Goal: Task Accomplishment & Management: Manage account settings

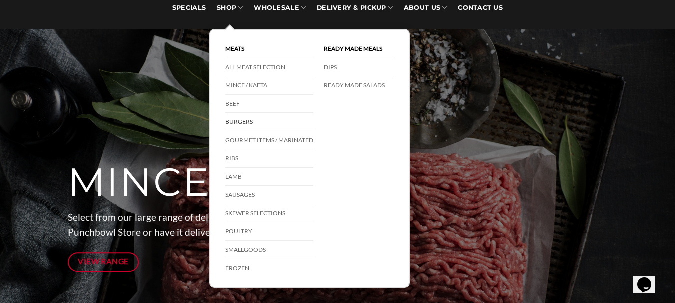
scroll to position [100, 0]
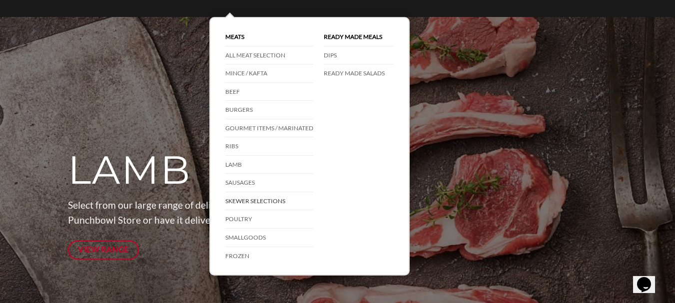
click at [253, 198] on link "Skewer Selections" at bounding box center [269, 201] width 88 height 18
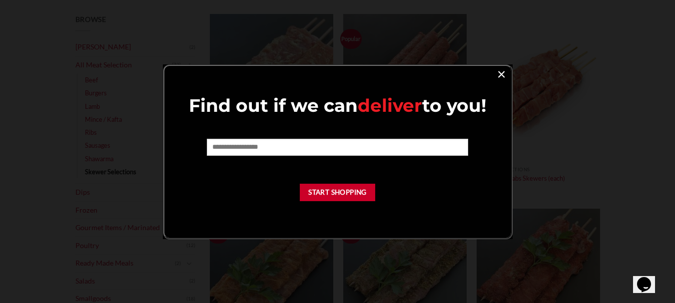
click at [500, 71] on link "×" at bounding box center [501, 73] width 14 height 13
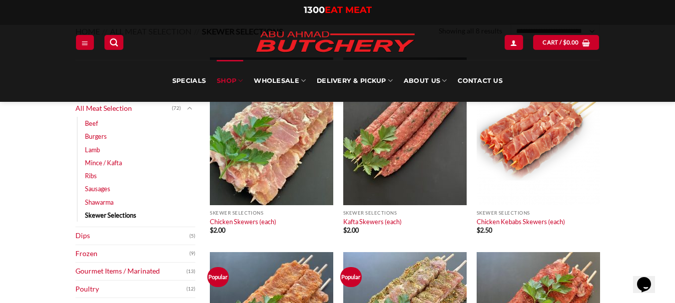
scroll to position [100, 0]
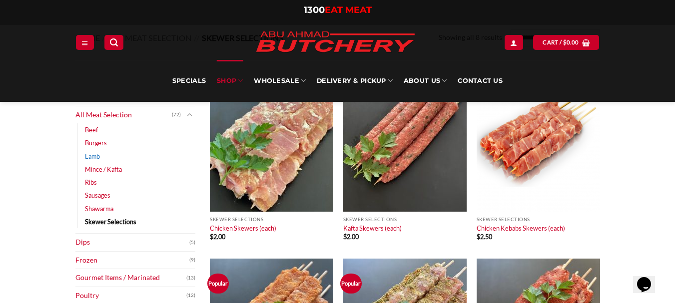
click at [97, 150] on link "Lamb" at bounding box center [92, 156] width 15 height 13
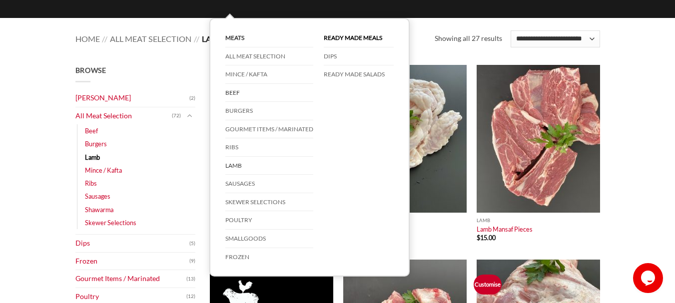
scroll to position [100, 0]
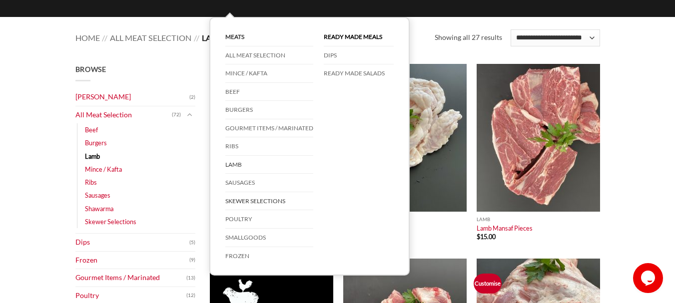
click at [253, 199] on link "Skewer Selections" at bounding box center [269, 201] width 88 height 18
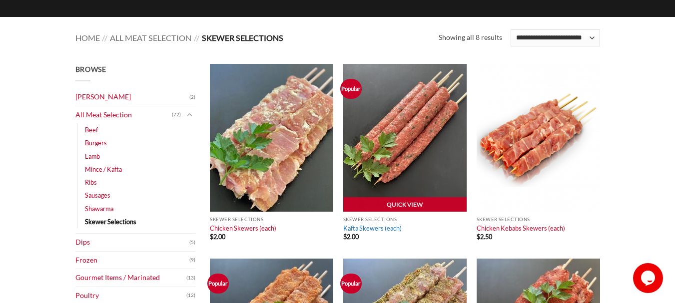
click at [371, 228] on link "Kafta Skewers (each)" at bounding box center [372, 228] width 58 height 8
click at [383, 199] on link "Quick View" at bounding box center [404, 204] width 123 height 15
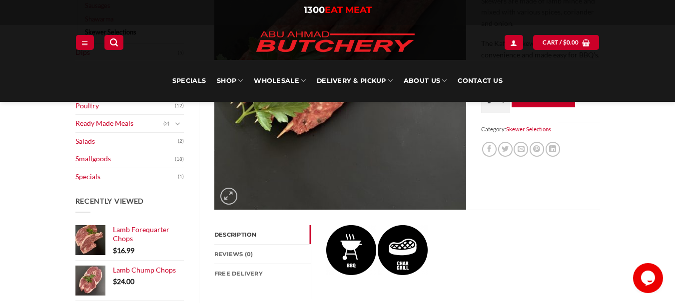
scroll to position [300, 0]
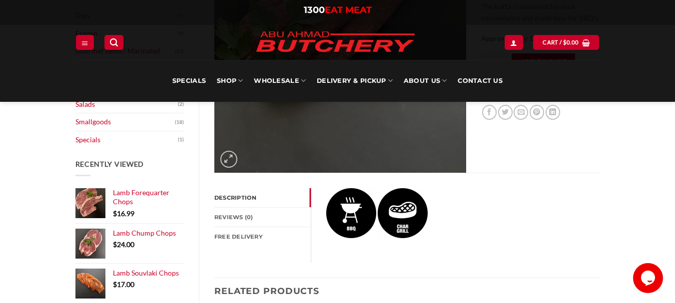
click at [235, 192] on link "Description" at bounding box center [262, 197] width 96 height 19
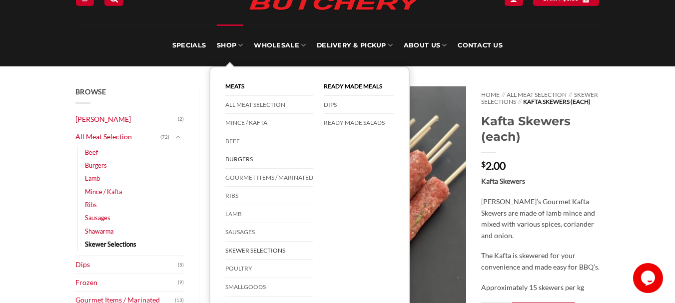
scroll to position [100, 0]
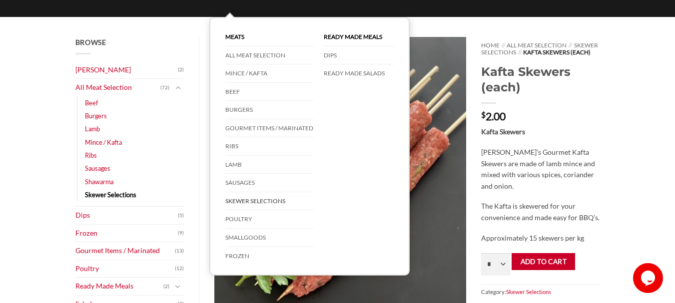
click at [261, 193] on link "Skewer Selections" at bounding box center [269, 201] width 88 height 18
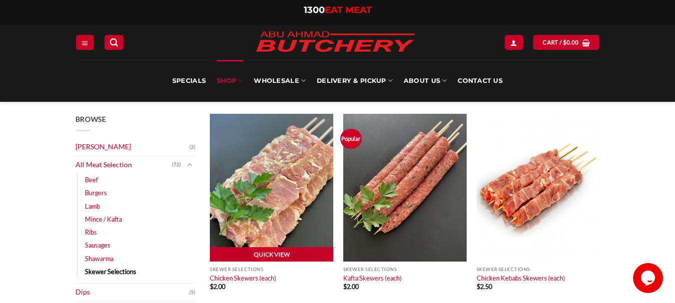
scroll to position [100, 0]
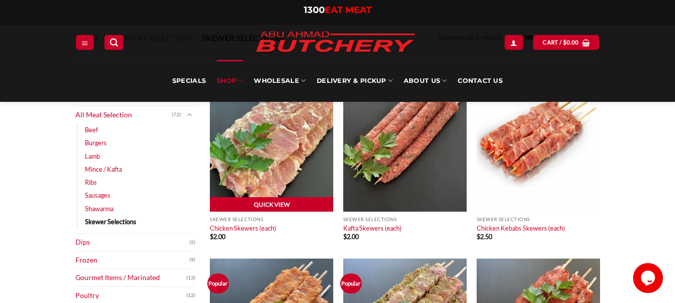
click at [257, 200] on link "Quick View" at bounding box center [271, 204] width 123 height 15
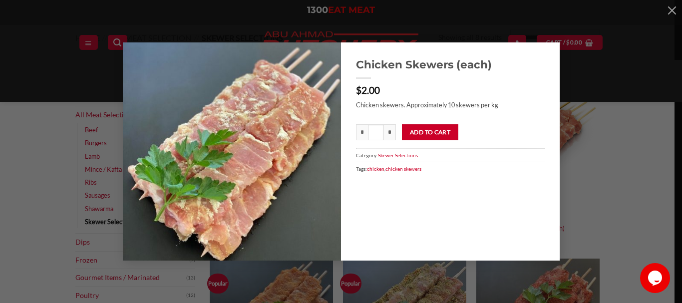
click at [672, 9] on button "button" at bounding box center [672, 10] width 20 height 20
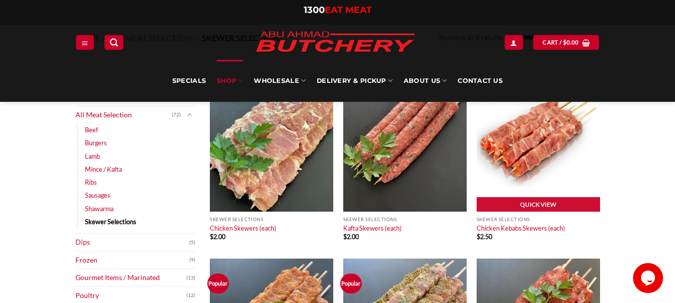
click at [535, 157] on img at bounding box center [537, 138] width 123 height 148
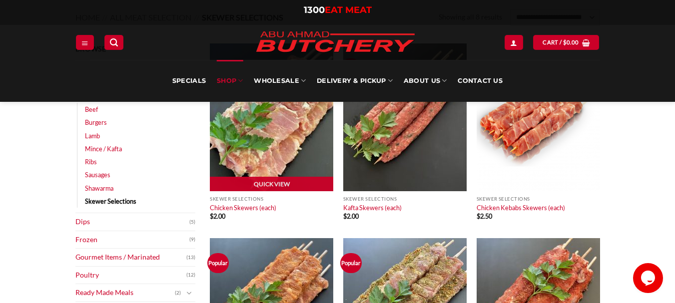
scroll to position [150, 0]
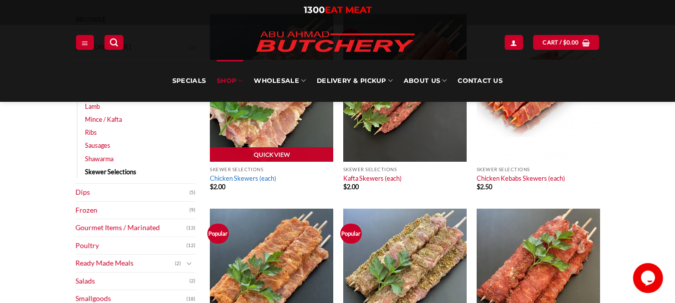
click at [247, 177] on link "Chicken Skewers (each)" at bounding box center [243, 178] width 66 height 8
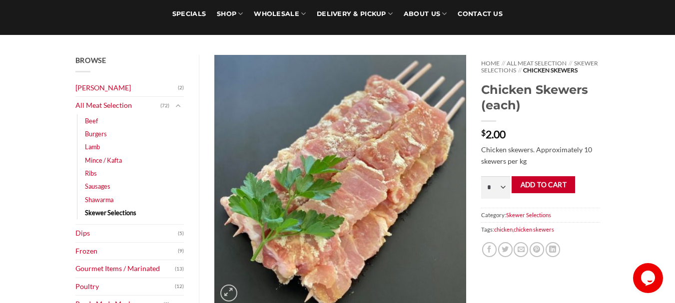
scroll to position [100, 0]
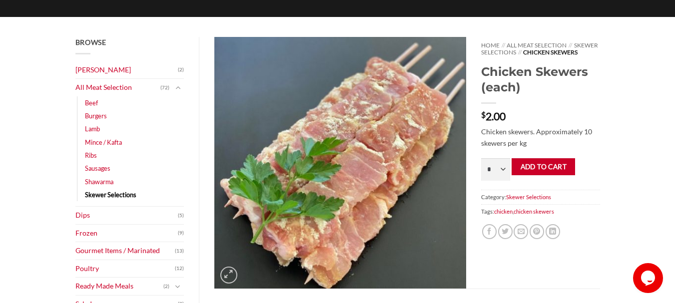
click at [304, 151] on img at bounding box center [340, 163] width 252 height 252
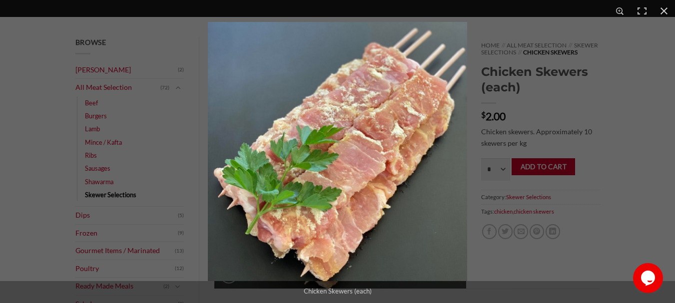
click at [304, 151] on img "Full screen image" at bounding box center [337, 151] width 259 height 259
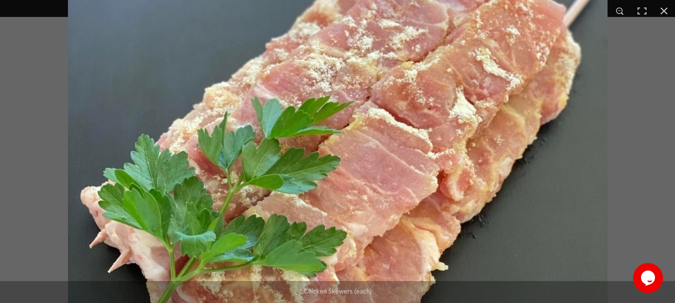
click at [304, 151] on img "Full screen image" at bounding box center [337, 152] width 539 height 539
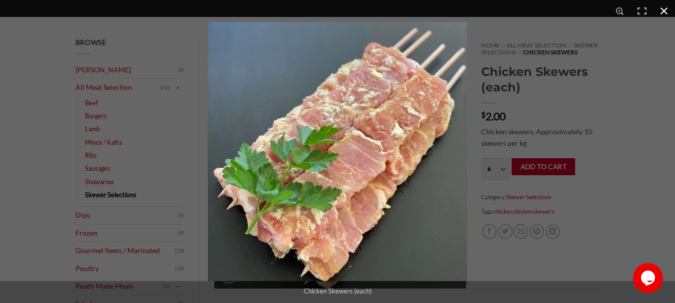
click at [661, 7] on button "Close (Esc)" at bounding box center [664, 11] width 22 height 22
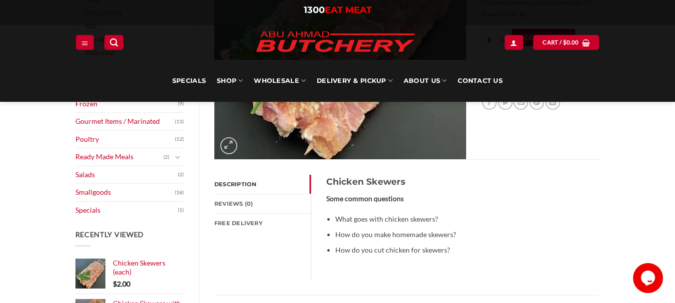
scroll to position [235, 0]
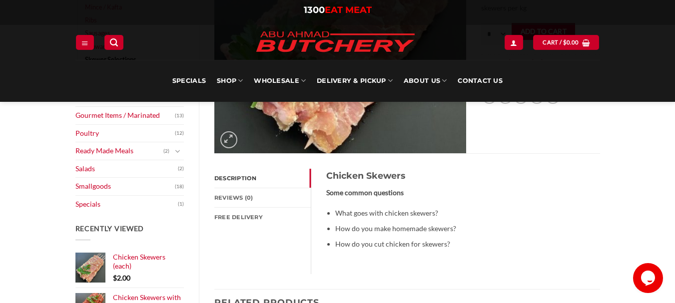
click at [241, 172] on link "Description" at bounding box center [262, 178] width 96 height 19
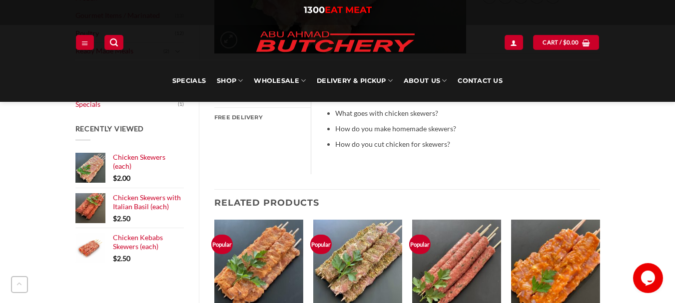
scroll to position [285, 0]
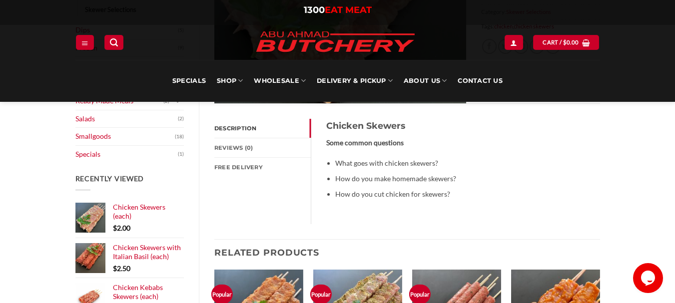
click at [433, 181] on li "How do you make homemade skewers?" at bounding box center [459, 178] width 249 height 11
drag, startPoint x: 368, startPoint y: 140, endPoint x: 359, endPoint y: 134, distance: 10.7
click at [367, 140] on strong "Some common questions" at bounding box center [364, 142] width 77 height 8
click at [358, 133] on h3 "Chicken Skewers" at bounding box center [455, 126] width 259 height 14
click at [357, 127] on h3 "Chicken Skewers" at bounding box center [455, 126] width 259 height 14
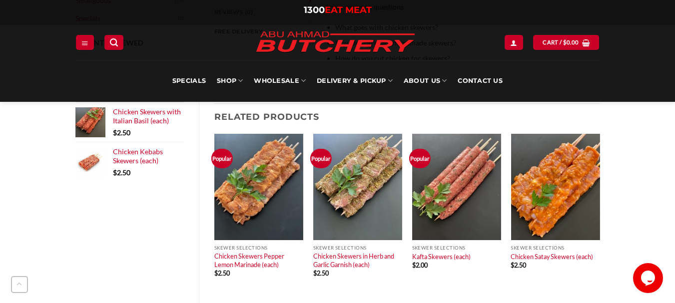
scroll to position [435, 0]
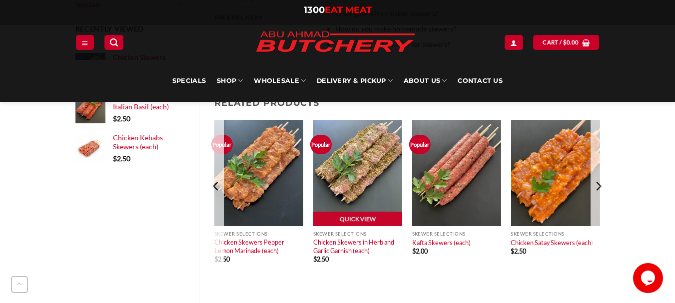
click at [392, 272] on div "Skewer Selections Chicken Skewers in Herb and Garlic Garnish (each) $ 2.50" at bounding box center [357, 255] width 89 height 59
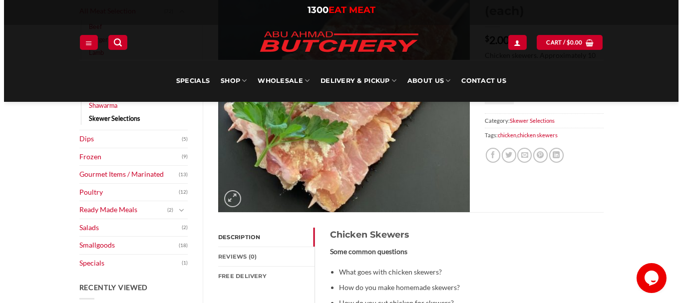
scroll to position [85, 0]
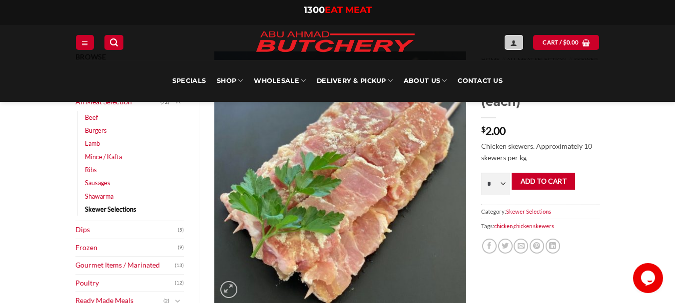
click at [516, 40] on icon "Login" at bounding box center [513, 43] width 7 height 8
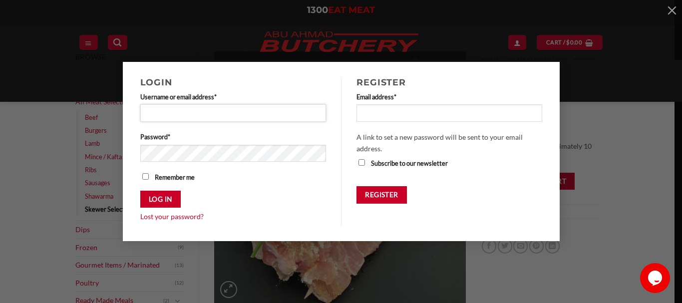
click at [215, 106] on input "Username or email address * Required" at bounding box center [233, 112] width 186 height 17
type input "**********"
click at [140, 191] on button "Log in" at bounding box center [160, 199] width 40 height 17
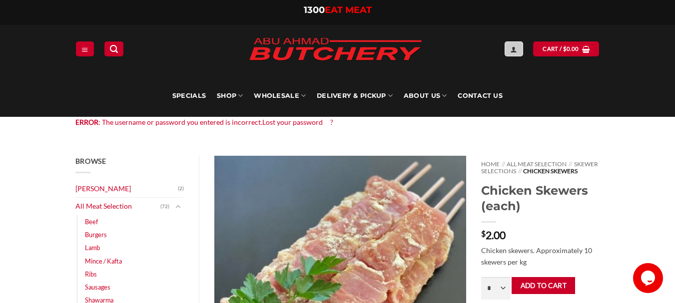
click at [513, 48] on icon "Login" at bounding box center [513, 49] width 7 height 8
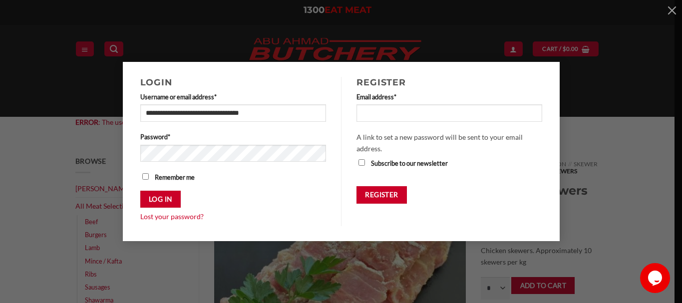
click at [619, 123] on div "**********" at bounding box center [341, 151] width 652 height 179
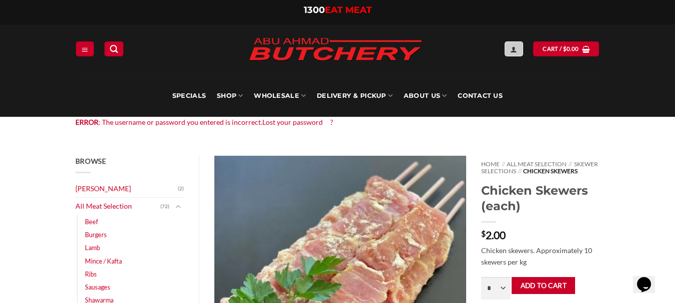
click at [509, 44] on link "Login" at bounding box center [513, 48] width 18 height 14
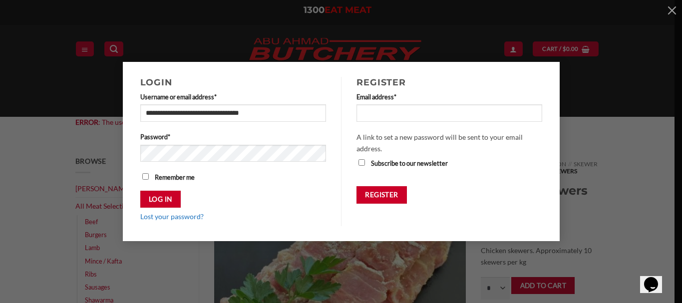
click at [178, 218] on link "Lost your password?" at bounding box center [171, 216] width 63 height 8
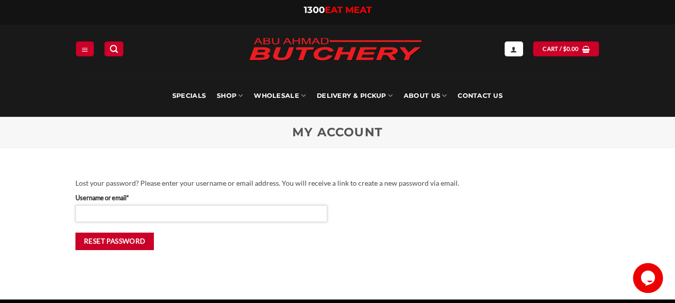
click at [169, 211] on input "Username or email * Required" at bounding box center [201, 213] width 252 height 17
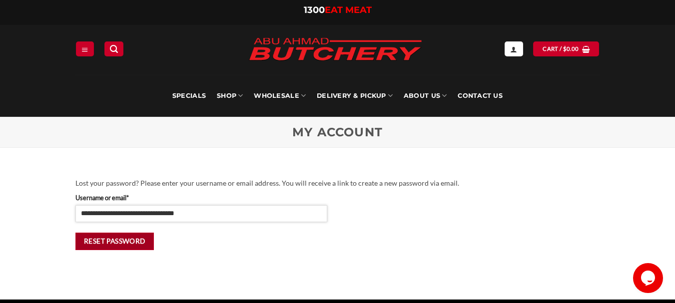
type input "**********"
click at [116, 238] on button "Reset password" at bounding box center [114, 241] width 79 height 17
